Goal: Information Seeking & Learning: Learn about a topic

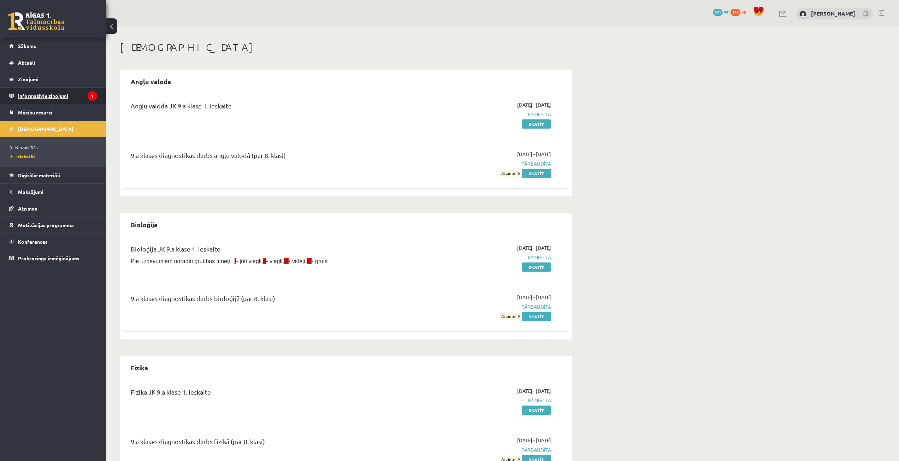
click at [55, 94] on legend "Informatīvie ziņojumi 1" at bounding box center [57, 96] width 79 height 16
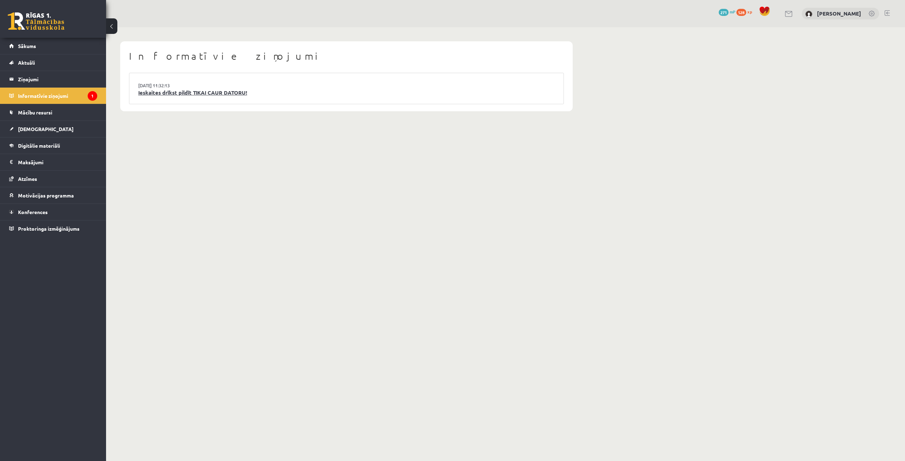
click at [198, 91] on link "Ieskaites drīkst pildīt TIKAI CAUR DATORU!" at bounding box center [346, 93] width 416 height 8
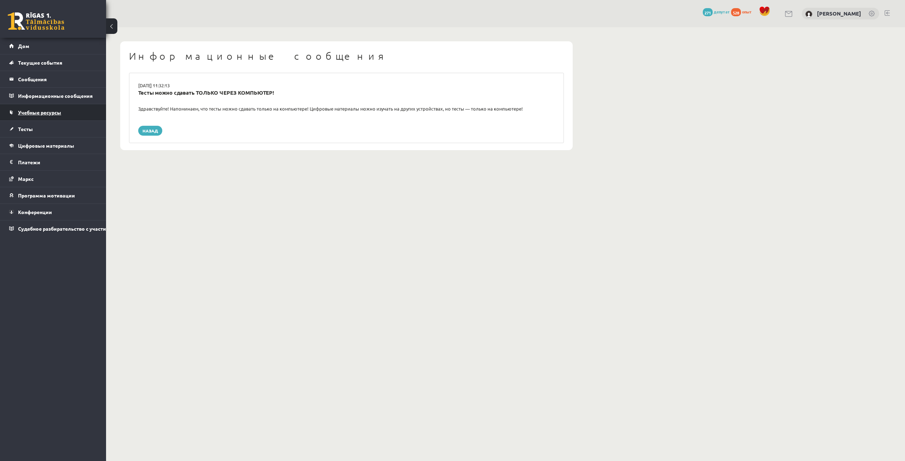
click at [55, 112] on font "Учебные ресурсы" at bounding box center [39, 112] width 43 height 6
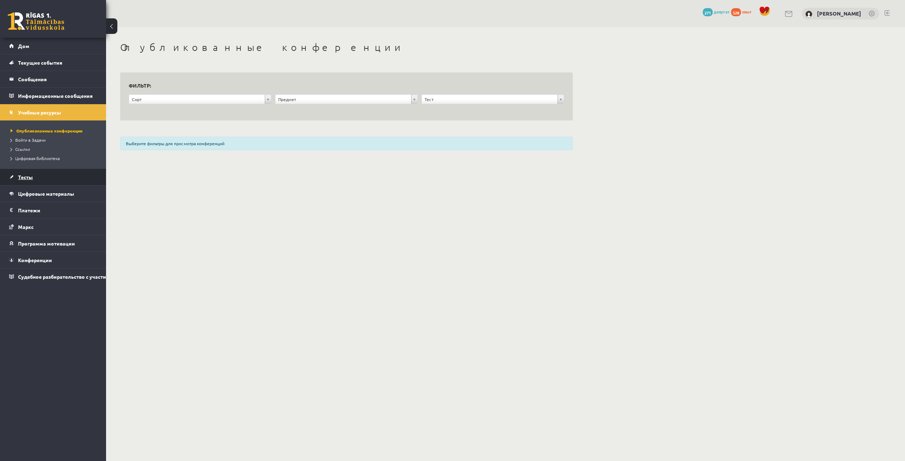
click at [39, 175] on link "Тесты" at bounding box center [53, 177] width 88 height 16
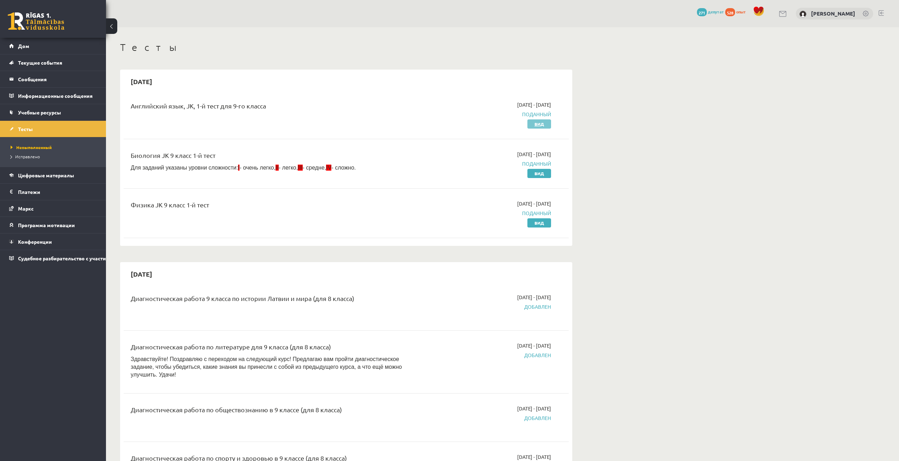
click at [540, 125] on font "Вид" at bounding box center [540, 124] width 10 height 6
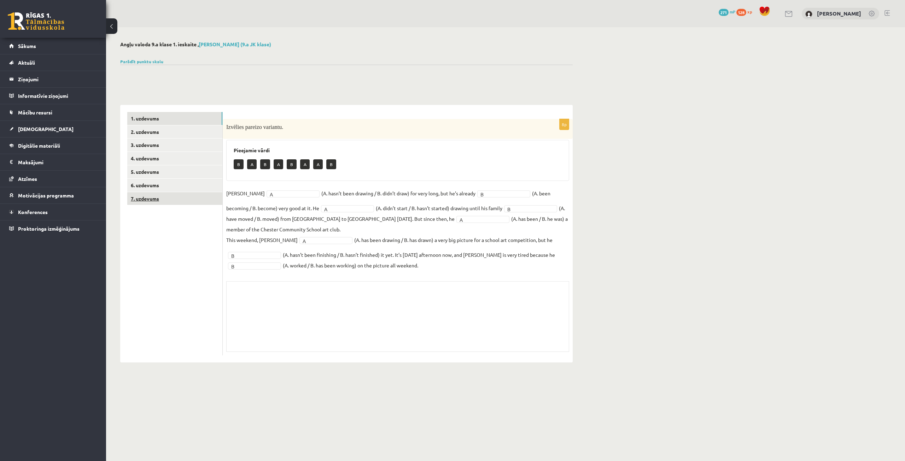
click at [176, 194] on link "7. uzdevums" at bounding box center [174, 198] width 95 height 13
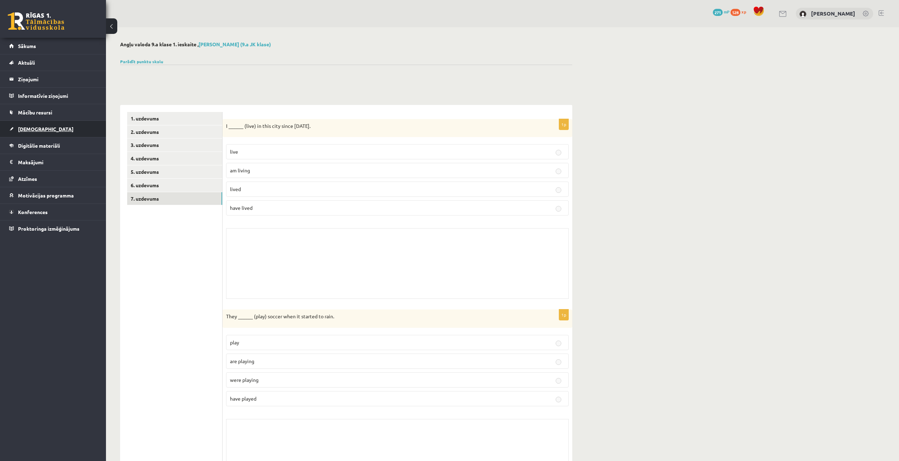
click at [44, 126] on link "[DEMOGRAPHIC_DATA]" at bounding box center [53, 129] width 88 height 16
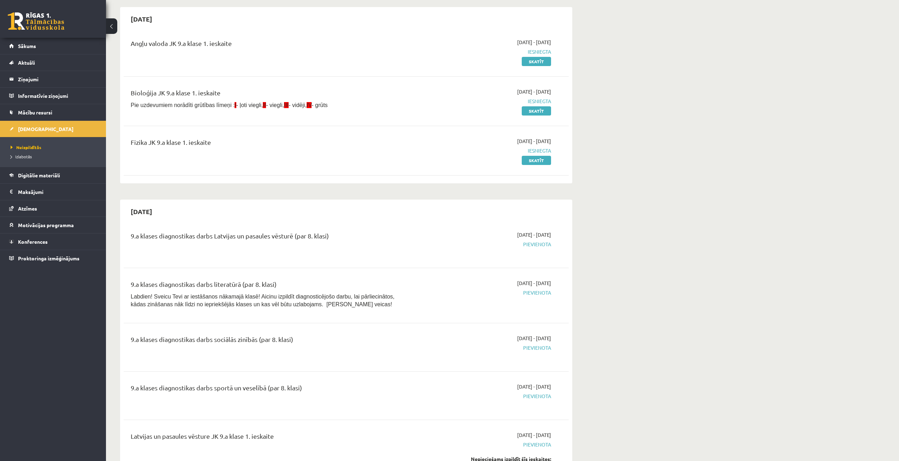
scroll to position [141, 0]
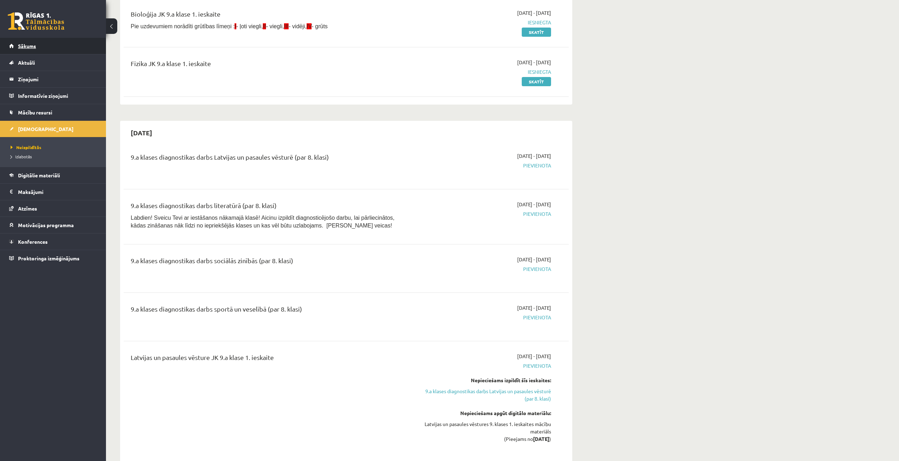
click at [39, 51] on link "Sākums" at bounding box center [53, 46] width 88 height 16
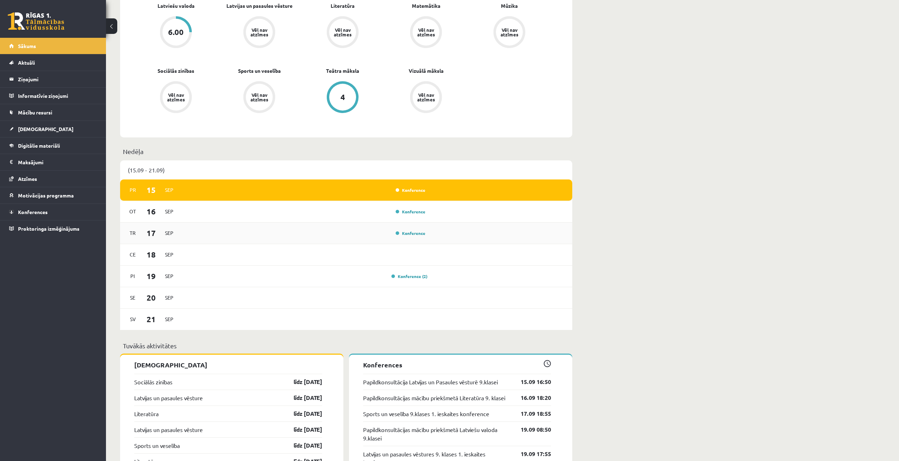
scroll to position [424, 0]
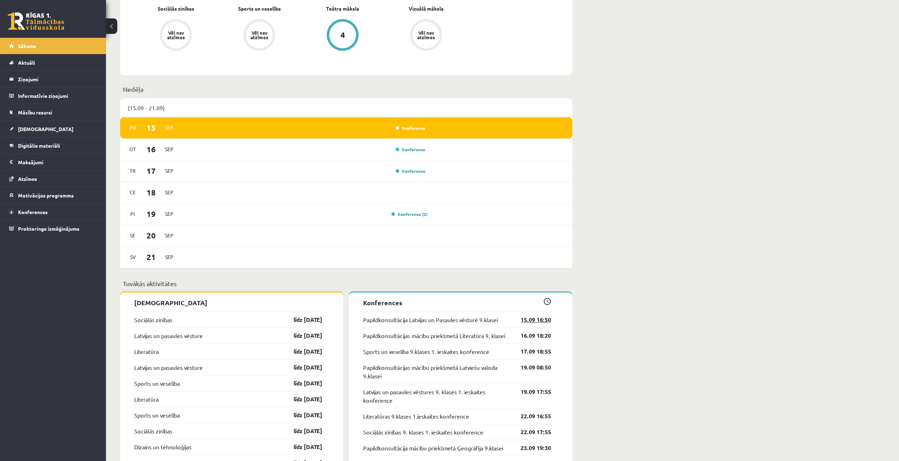
click at [530, 323] on link "15.09 16:50" at bounding box center [530, 320] width 41 height 8
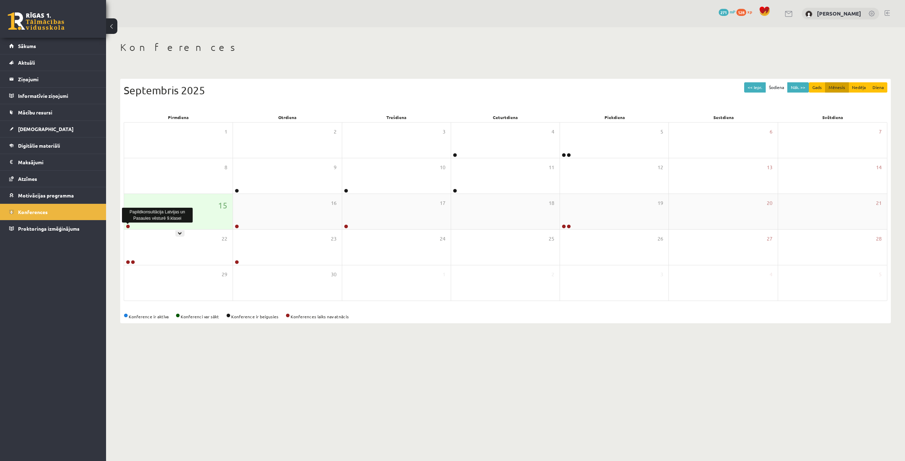
click at [129, 226] on link at bounding box center [128, 226] width 4 height 4
